Goal: Transaction & Acquisition: Purchase product/service

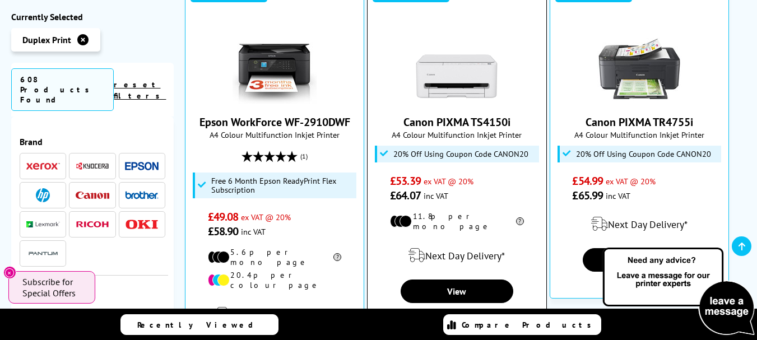
scroll to position [336, 0]
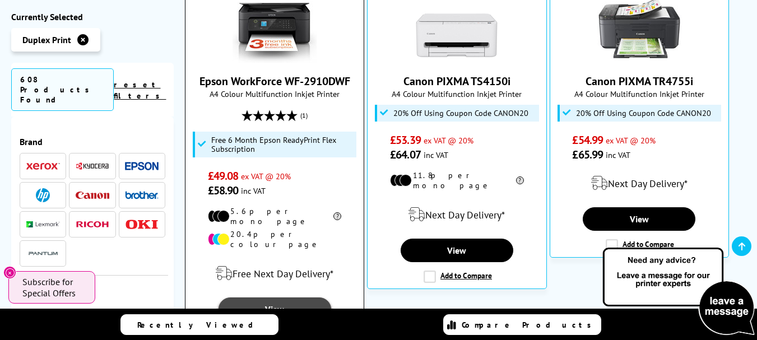
click at [281, 297] on link "View" at bounding box center [274, 309] width 113 height 24
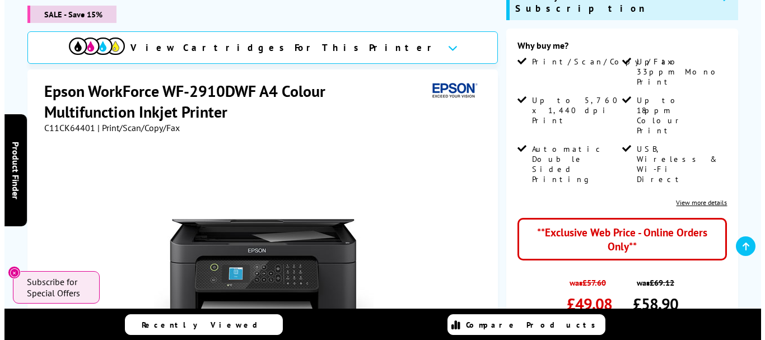
scroll to position [56, 0]
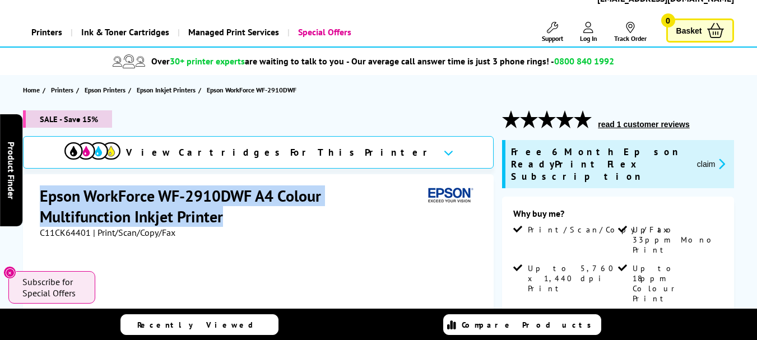
drag, startPoint x: 225, startPoint y: 220, endPoint x: 39, endPoint y: 200, distance: 187.6
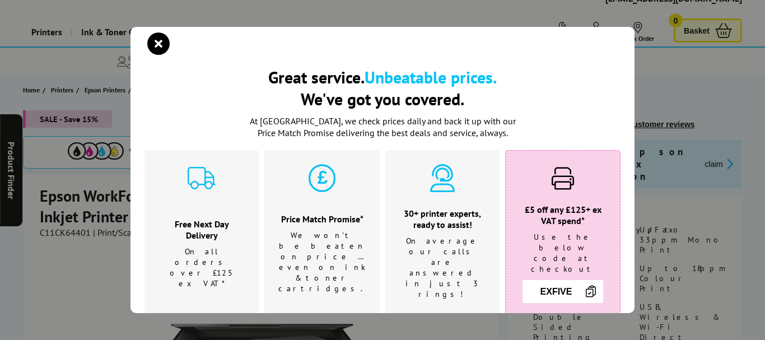
drag, startPoint x: 72, startPoint y: 197, endPoint x: 609, endPoint y: 84, distance: 548.9
click at [609, 84] on h2 "Great service. Unbeatable prices. We've got you covered." at bounding box center [383, 88] width 476 height 44
click at [154, 40] on icon "close modal" at bounding box center [158, 43] width 22 height 22
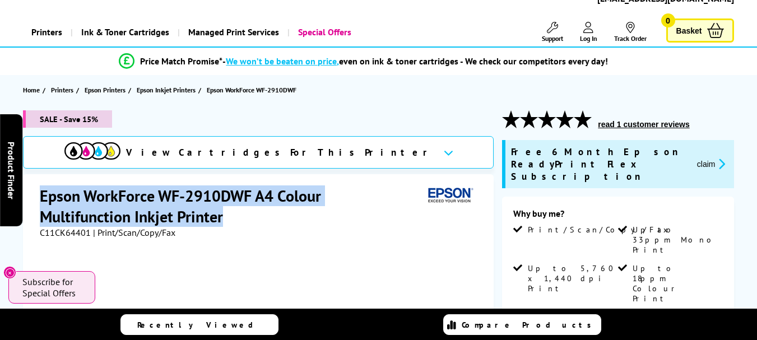
drag, startPoint x: 226, startPoint y: 218, endPoint x: 69, endPoint y: 202, distance: 157.7
copy h1 "Epson WorkForce WF-2910DWF A4 Colour Multifunction Inkjet Printer"
